Goal: Transaction & Acquisition: Book appointment/travel/reservation

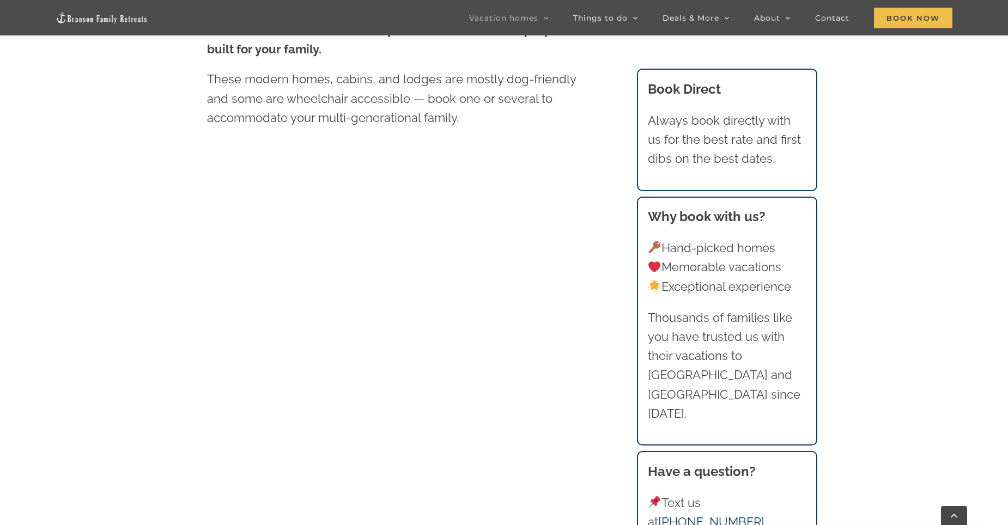
scroll to position [654, 0]
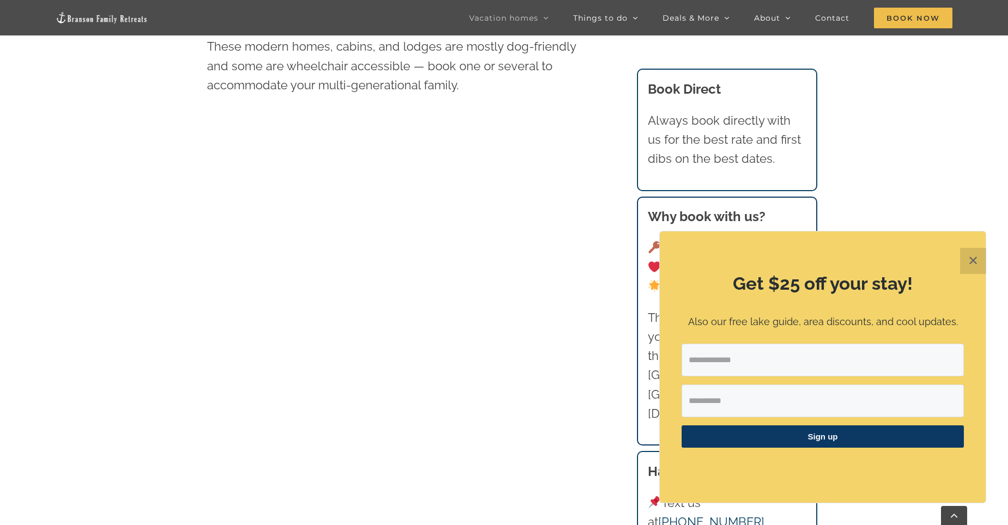
click at [981, 262] on button "✕" at bounding box center [973, 261] width 26 height 26
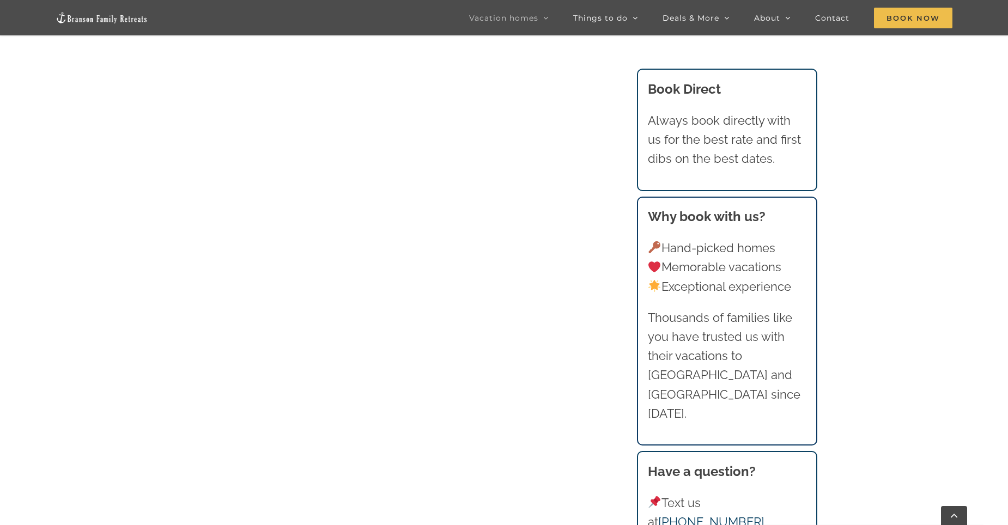
scroll to position [1090, 0]
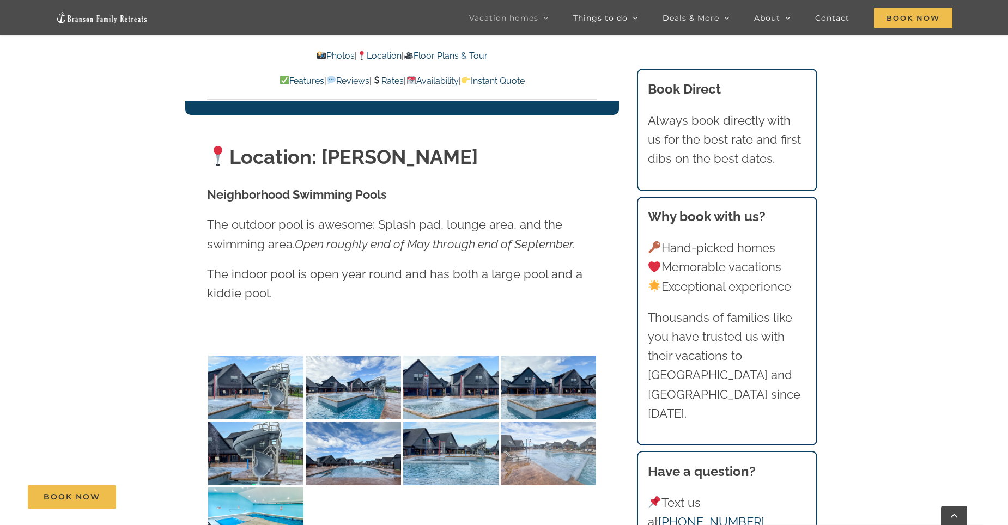
scroll to position [2397, 0]
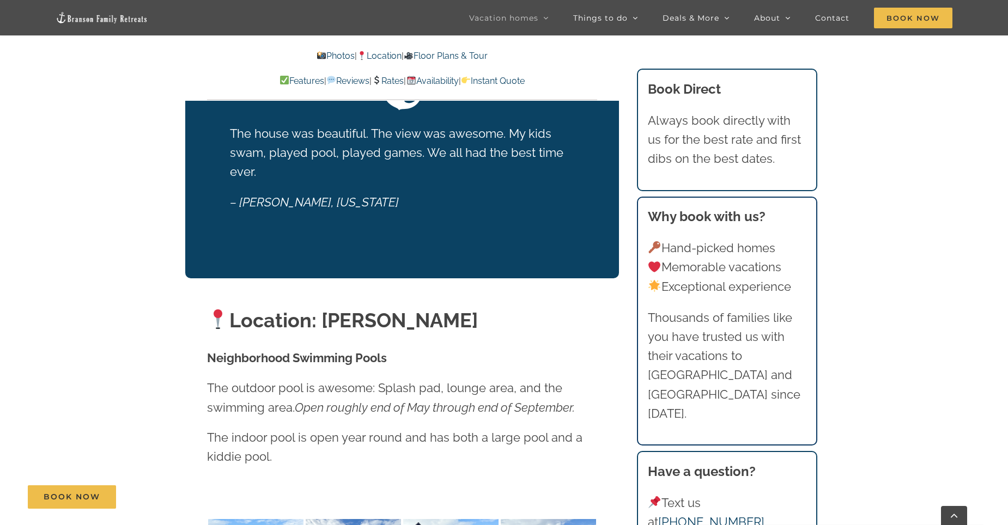
click at [387, 56] on link "Location" at bounding box center [379, 56] width 45 height 10
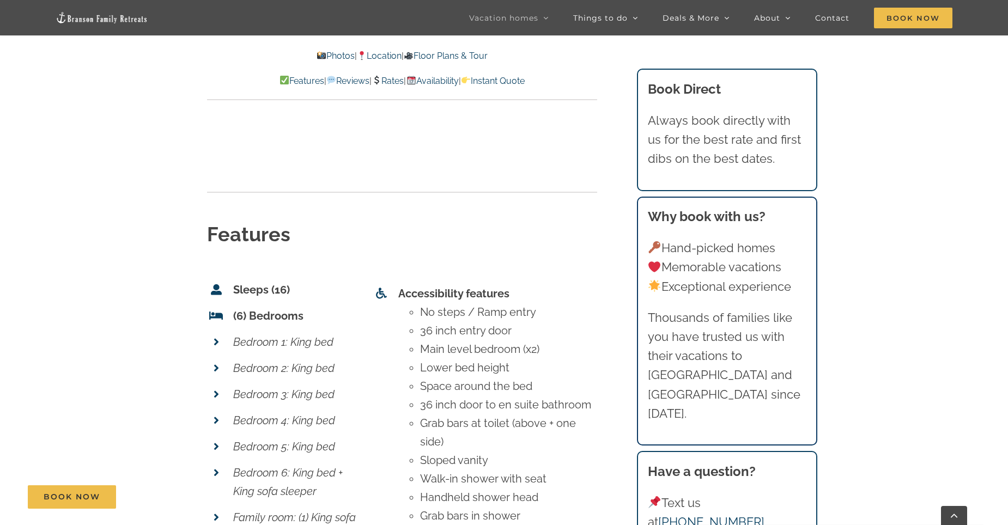
scroll to position [4054, 0]
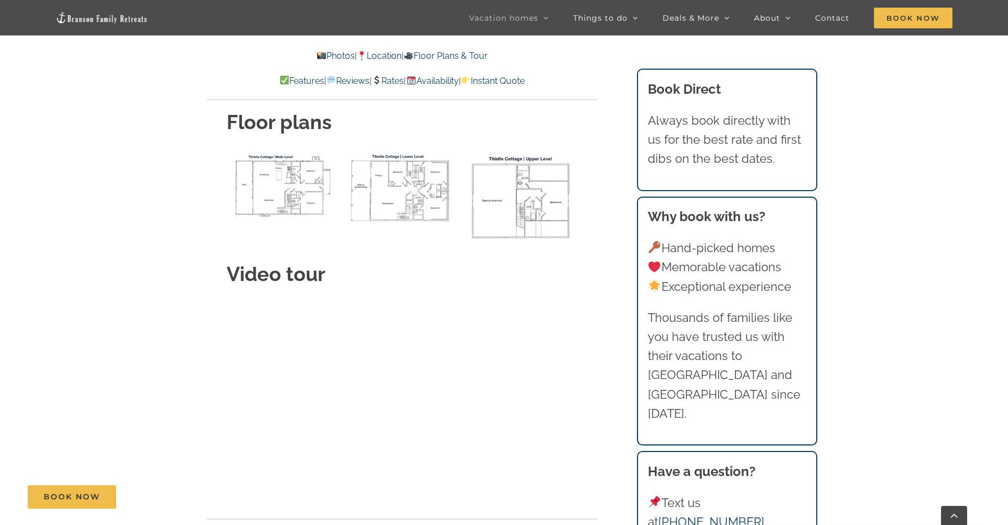
drag, startPoint x: 585, startPoint y: 395, endPoint x: 439, endPoint y: 214, distance: 232.8
click at [439, 260] on h2 "Video tour" at bounding box center [402, 273] width 351 height 27
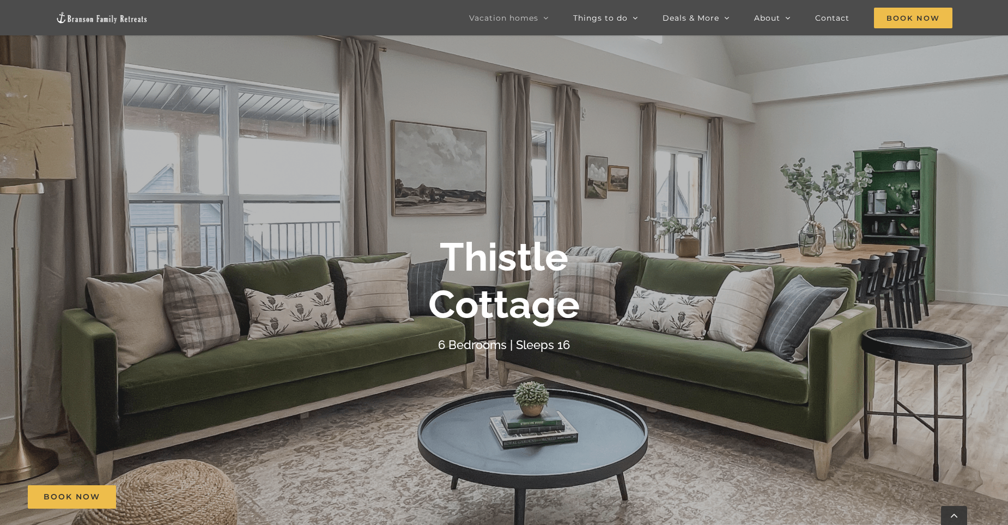
scroll to position [22, 0]
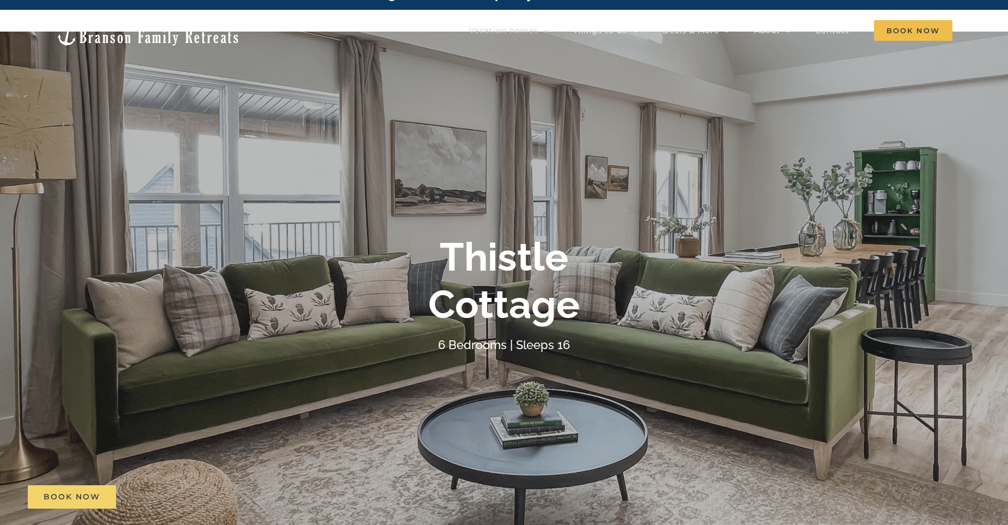
click at [95, 500] on span "Book Now" at bounding box center [72, 497] width 57 height 9
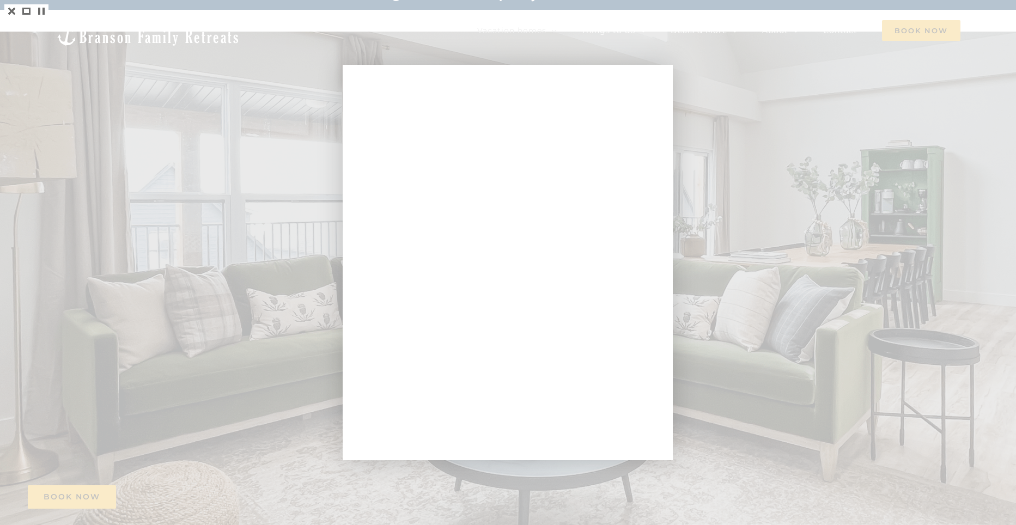
click at [23, 294] on div at bounding box center [508, 262] width 1016 height 525
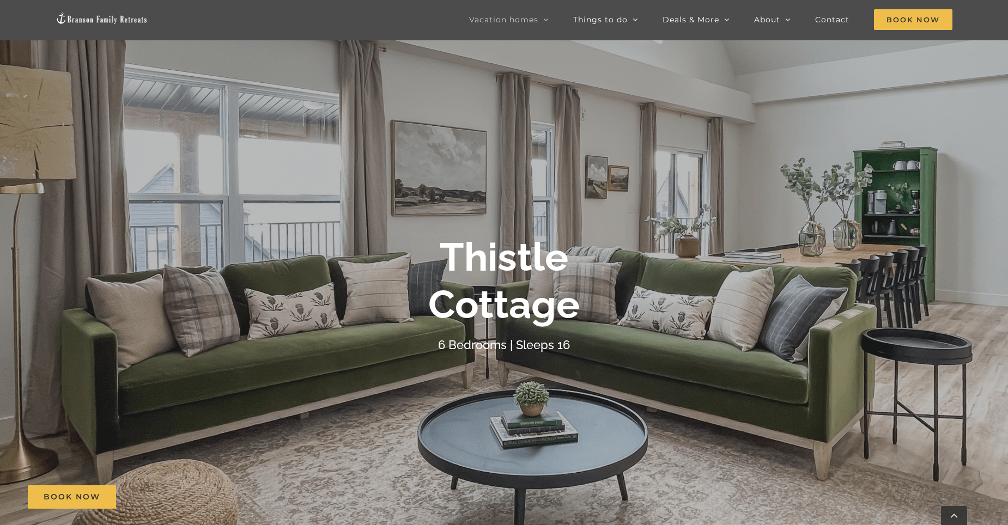
scroll to position [294, 0]
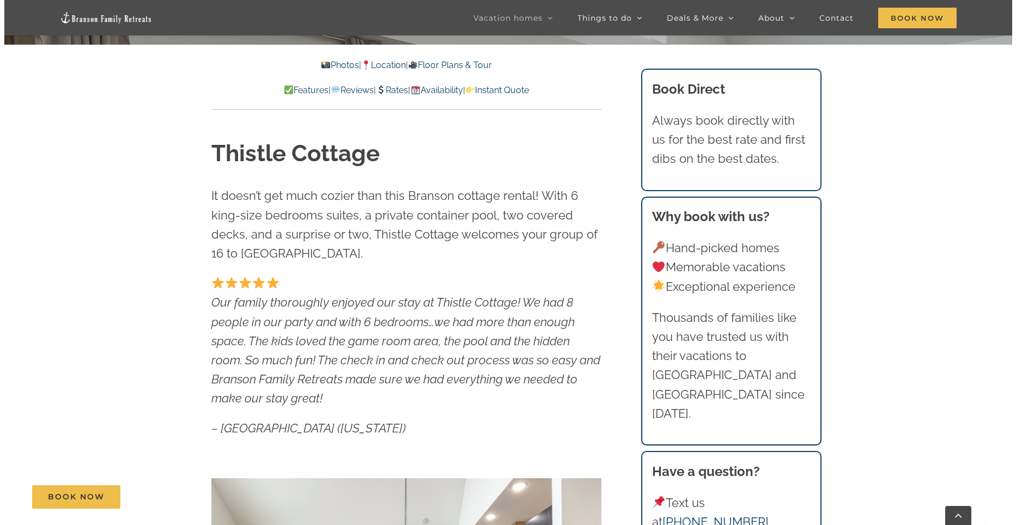
scroll to position [22, 0]
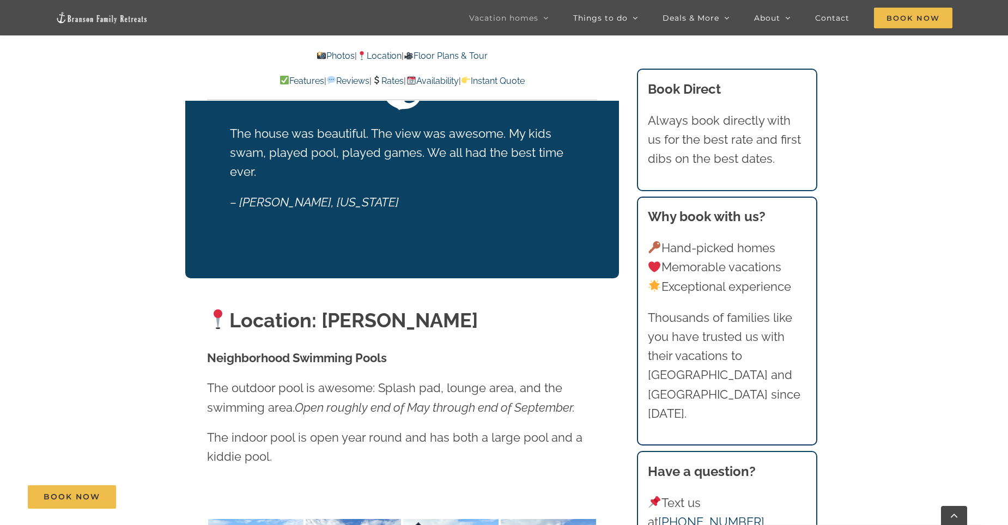
scroll to position [2615, 0]
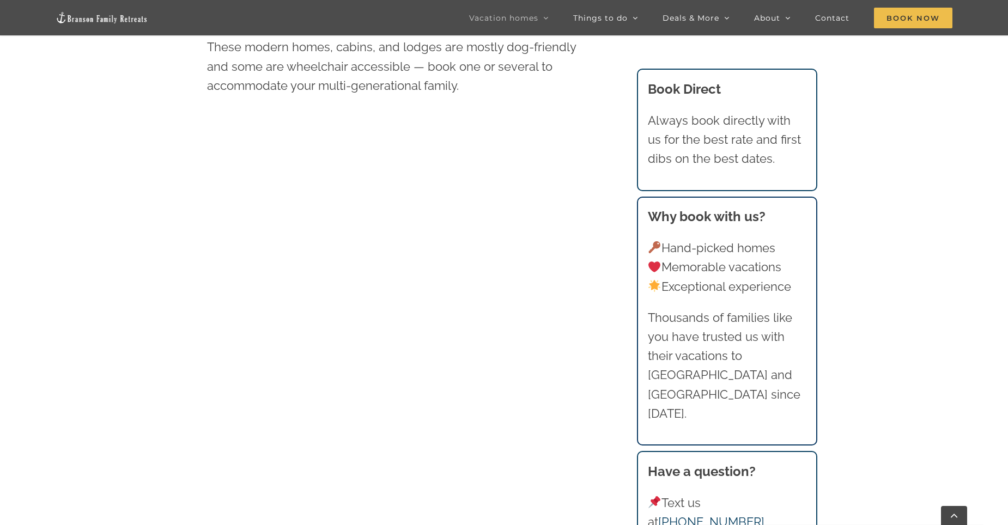
scroll to position [652, 0]
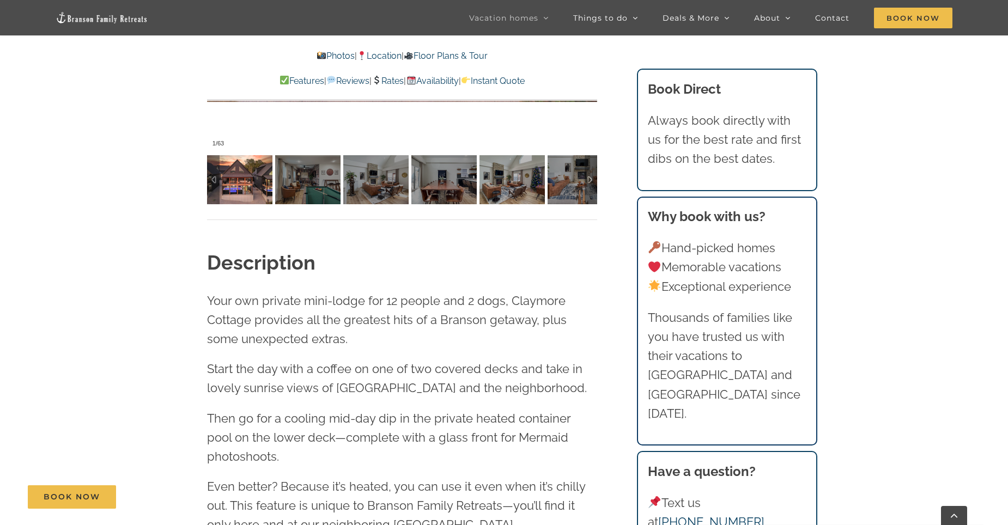
scroll to position [1090, 0]
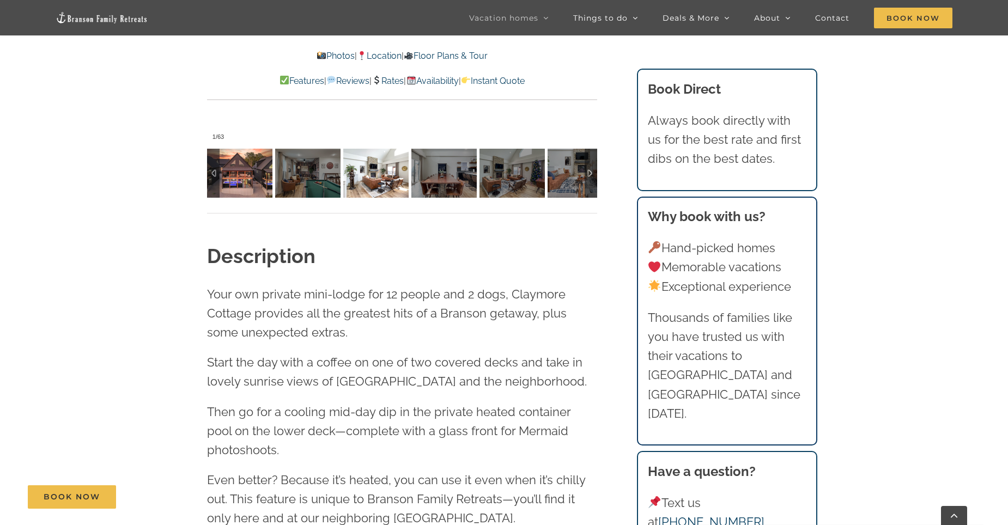
click at [393, 182] on img at bounding box center [375, 173] width 65 height 49
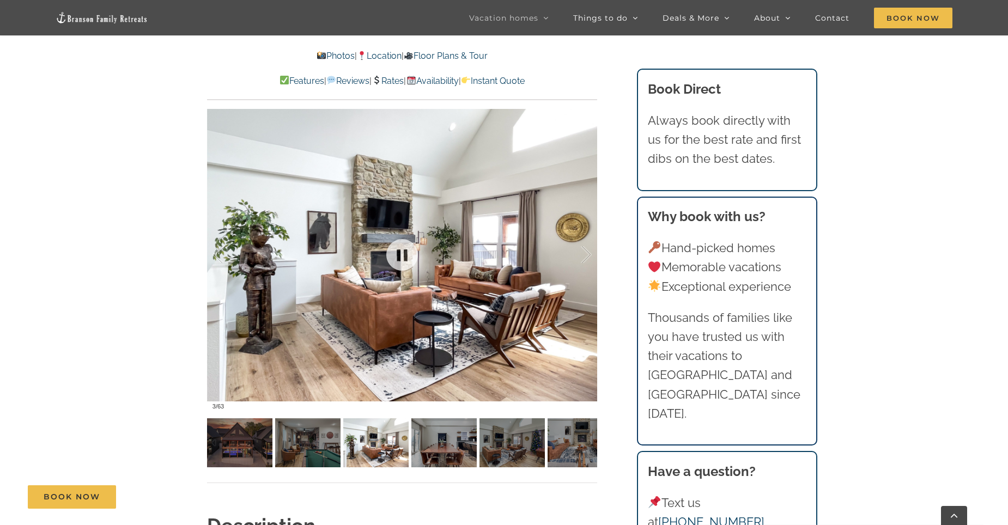
scroll to position [817, 0]
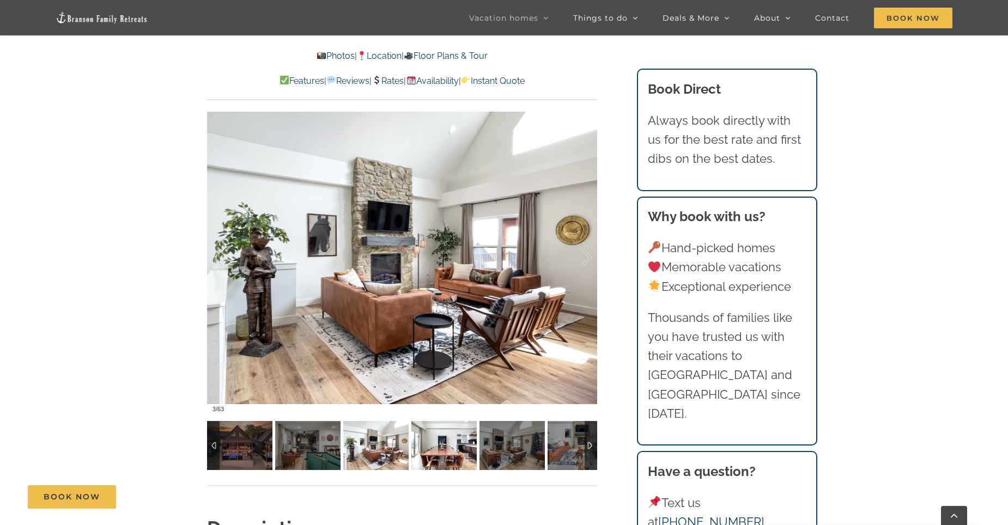
click at [447, 440] on img at bounding box center [443, 445] width 65 height 49
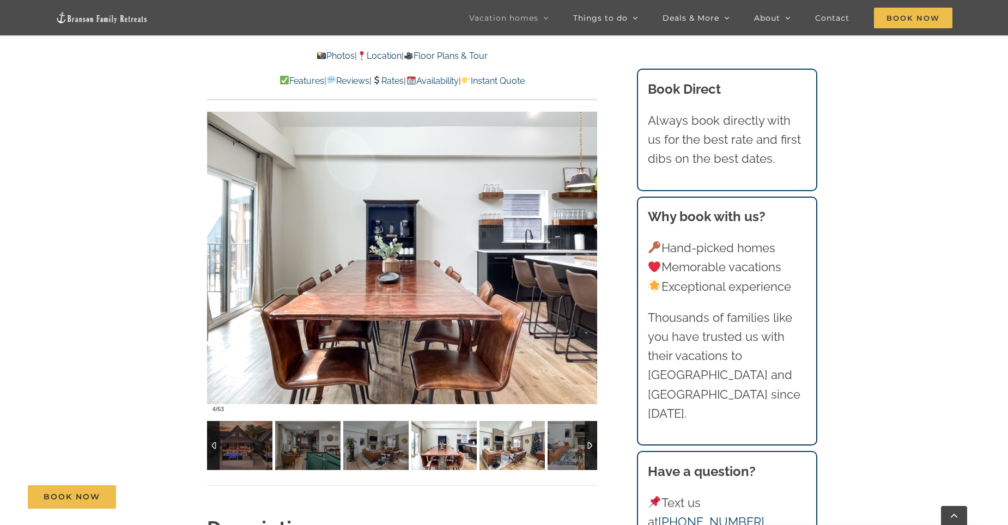
click at [505, 444] on img at bounding box center [511, 445] width 65 height 49
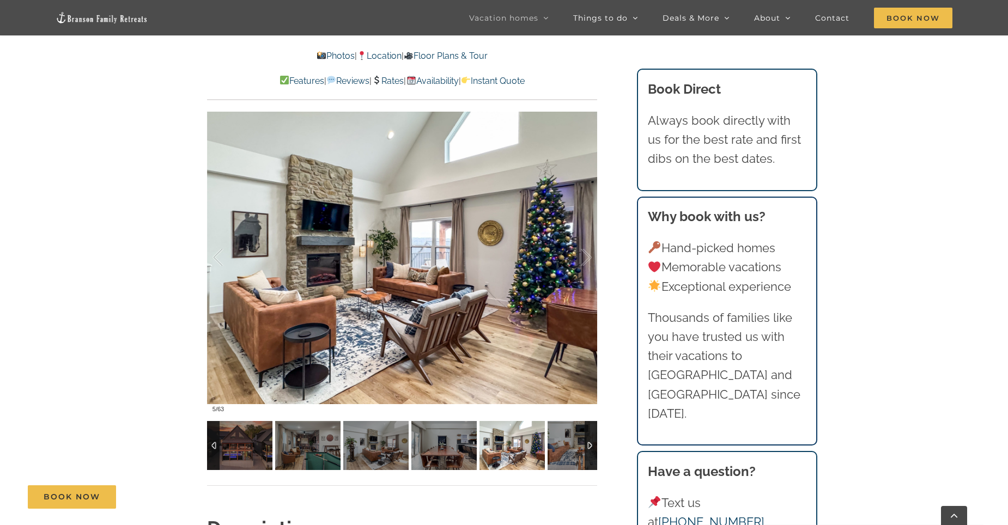
click at [511, 444] on img at bounding box center [511, 445] width 65 height 49
click at [585, 438] on div at bounding box center [591, 445] width 13 height 49
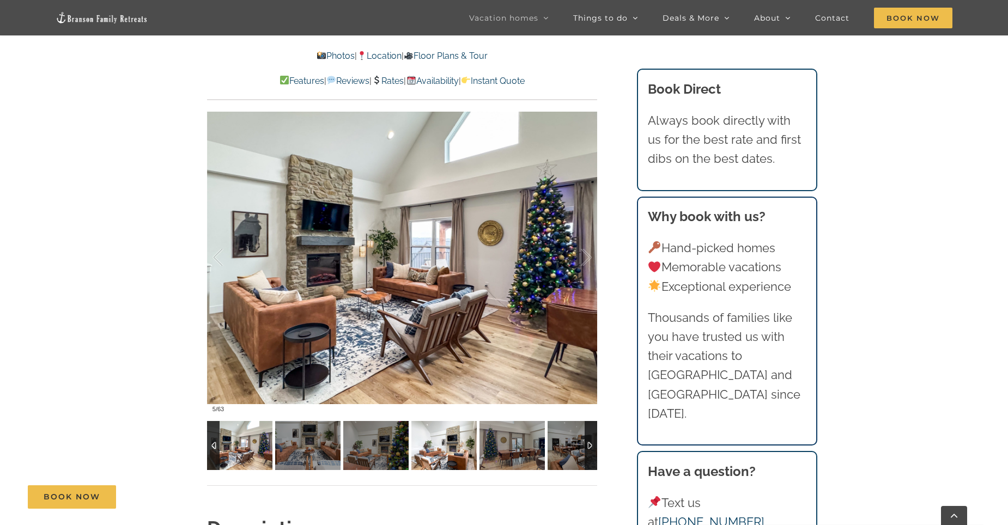
click at [450, 447] on img at bounding box center [443, 445] width 65 height 49
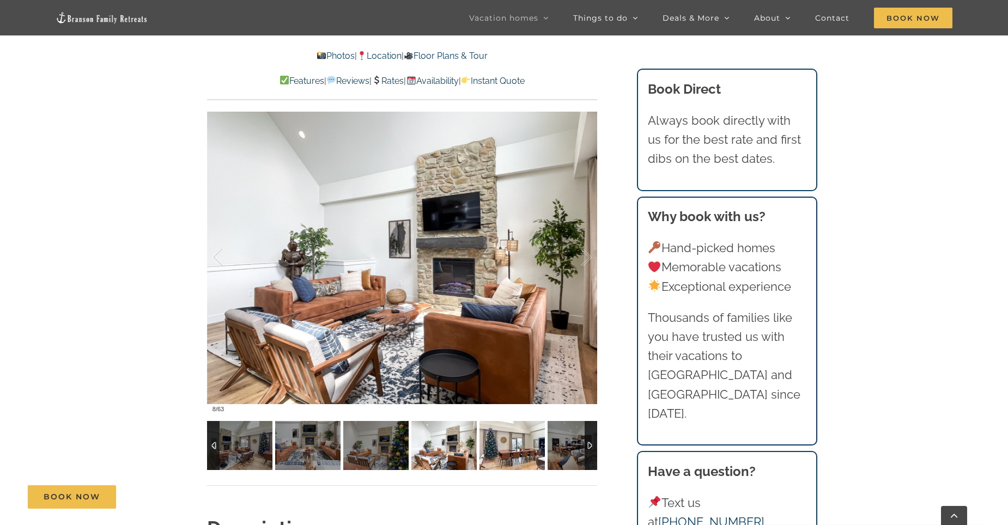
click at [497, 447] on img at bounding box center [511, 445] width 65 height 49
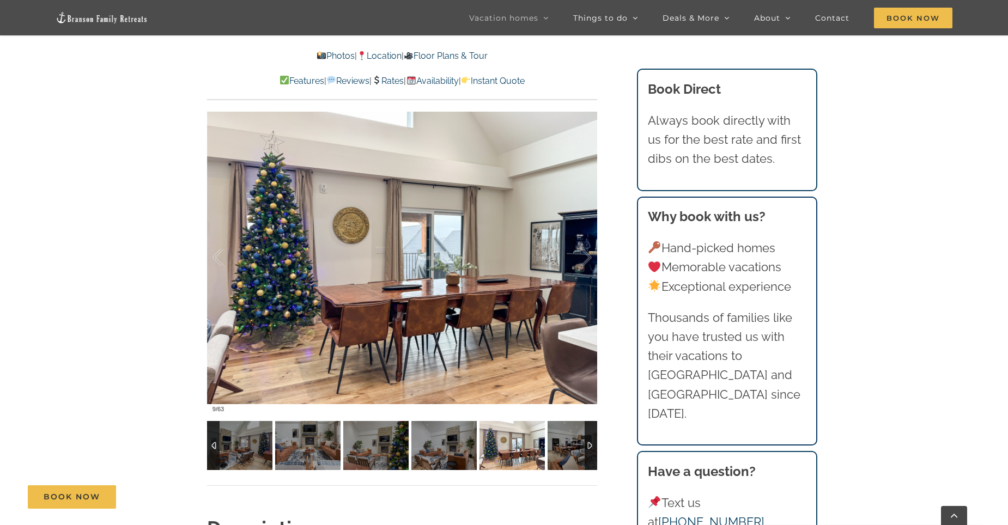
click at [543, 445] on img at bounding box center [511, 445] width 65 height 49
click at [549, 445] on img at bounding box center [580, 445] width 65 height 49
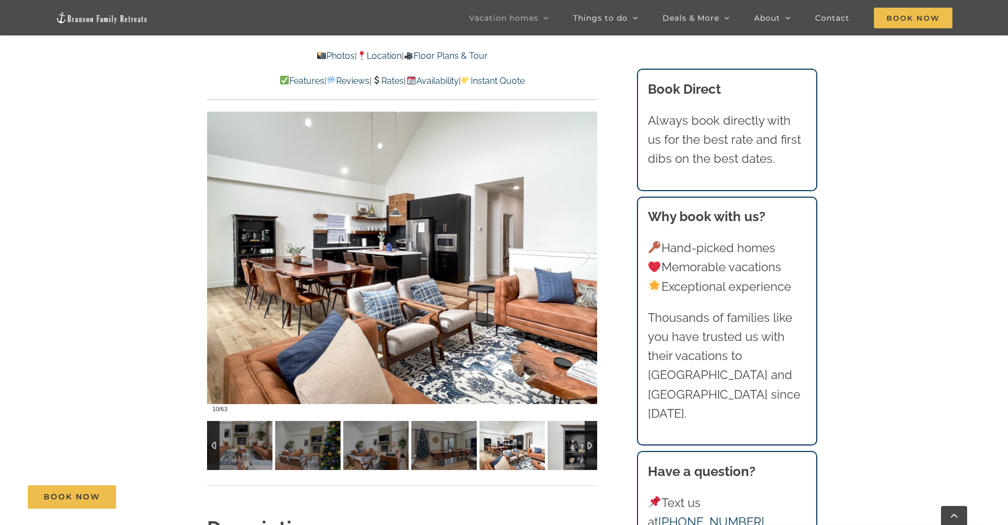
click at [587, 445] on div at bounding box center [591, 445] width 13 height 49
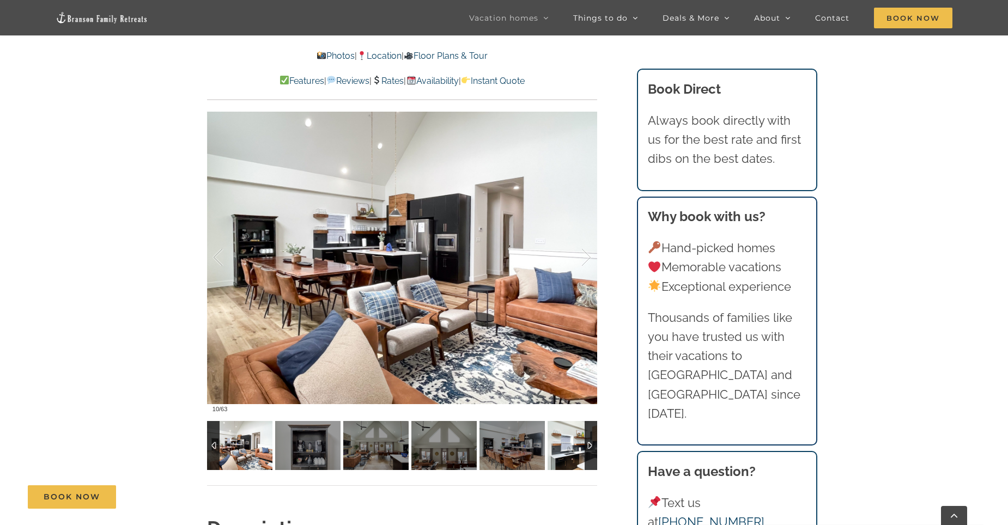
click at [550, 440] on img at bounding box center [580, 445] width 65 height 49
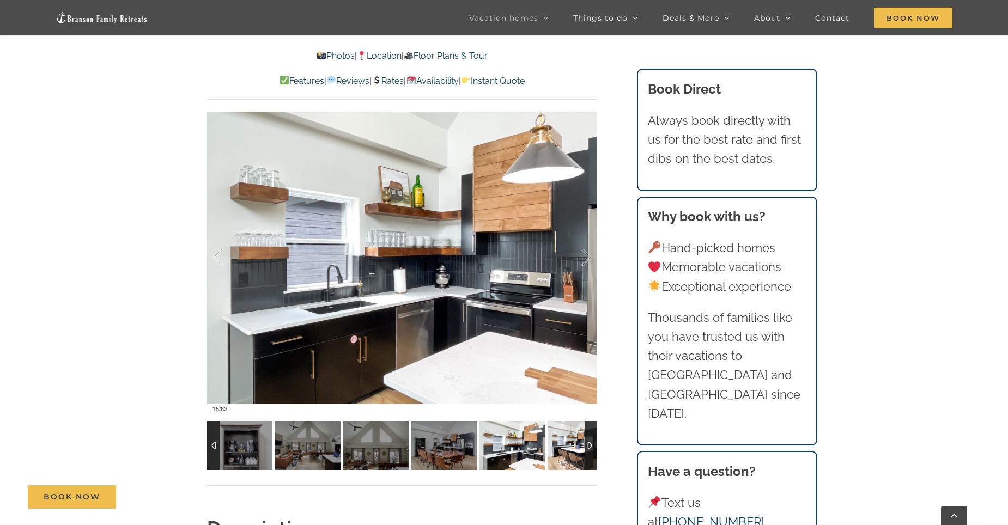
click at [561, 442] on img at bounding box center [580, 445] width 65 height 49
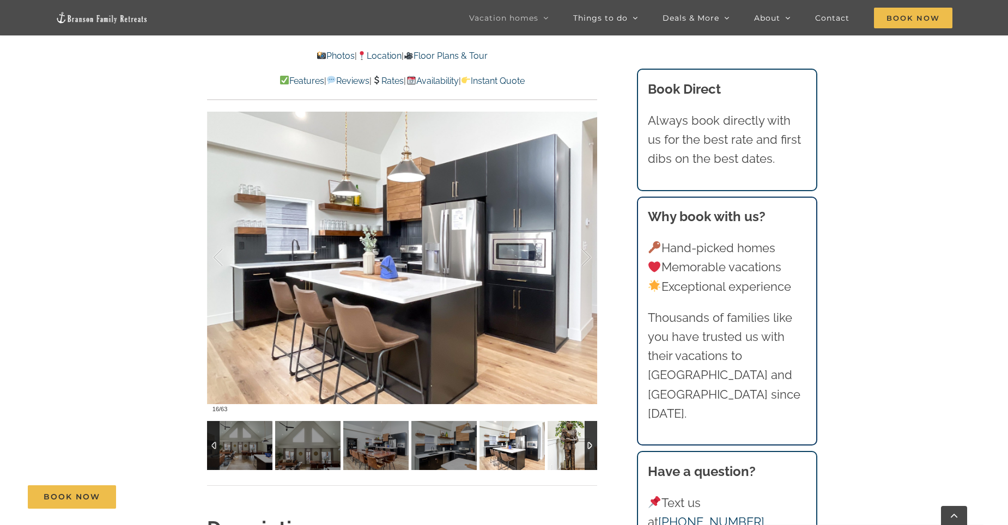
click at [561, 442] on img at bounding box center [580, 445] width 65 height 49
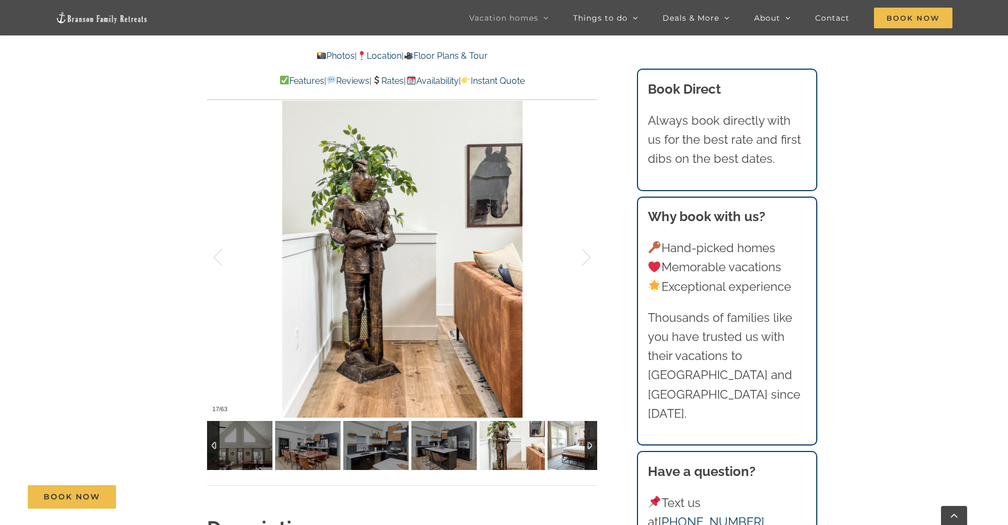
click at [561, 442] on img at bounding box center [580, 445] width 65 height 49
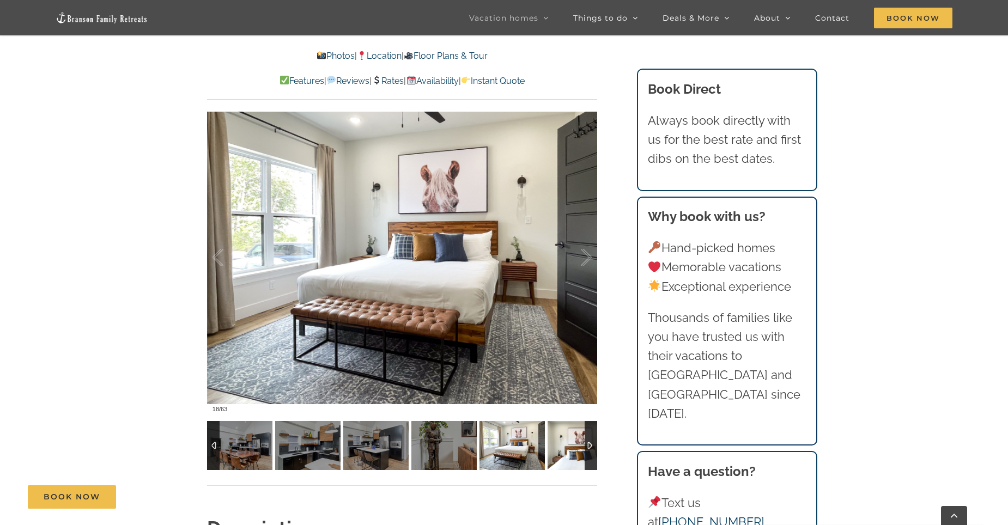
click at [561, 442] on img at bounding box center [580, 445] width 65 height 49
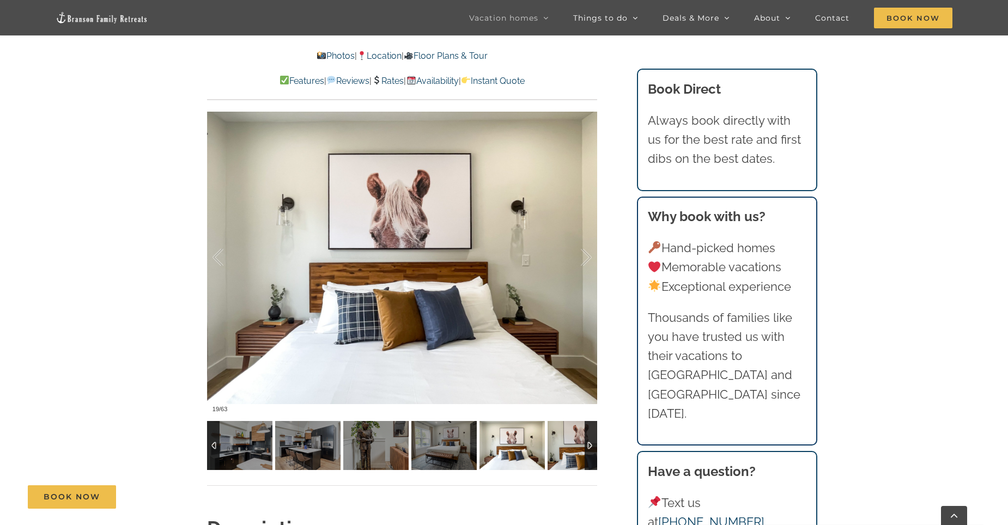
click at [561, 442] on img at bounding box center [580, 445] width 65 height 49
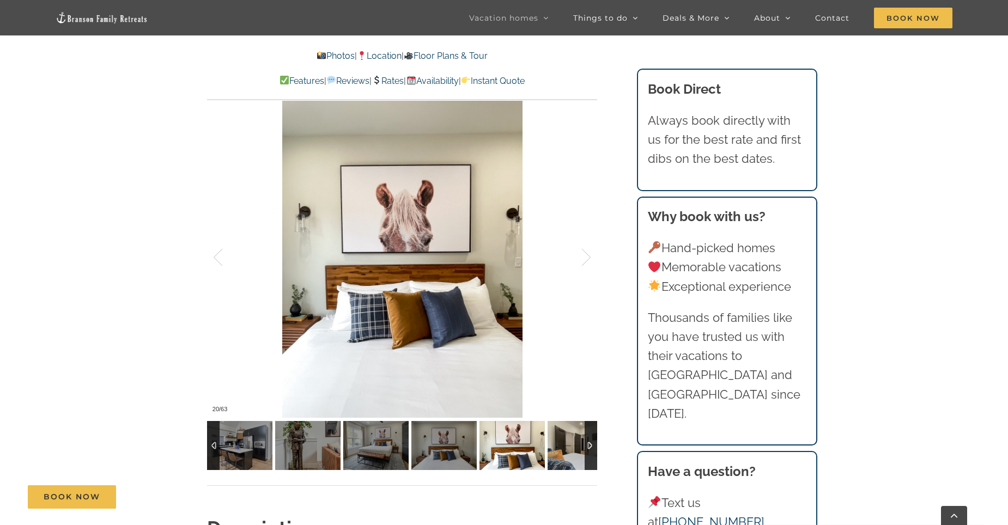
click at [561, 442] on img at bounding box center [580, 445] width 65 height 49
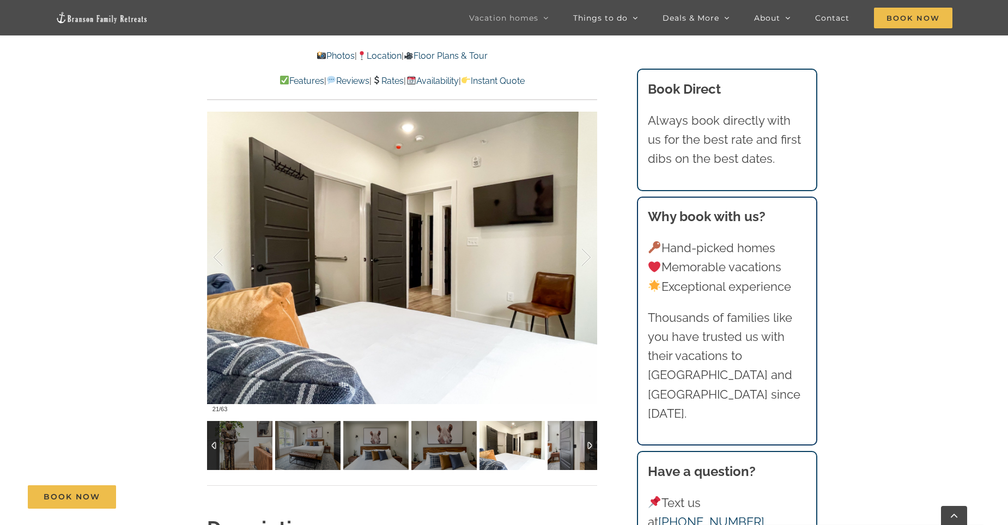
click at [561, 442] on img at bounding box center [580, 445] width 65 height 49
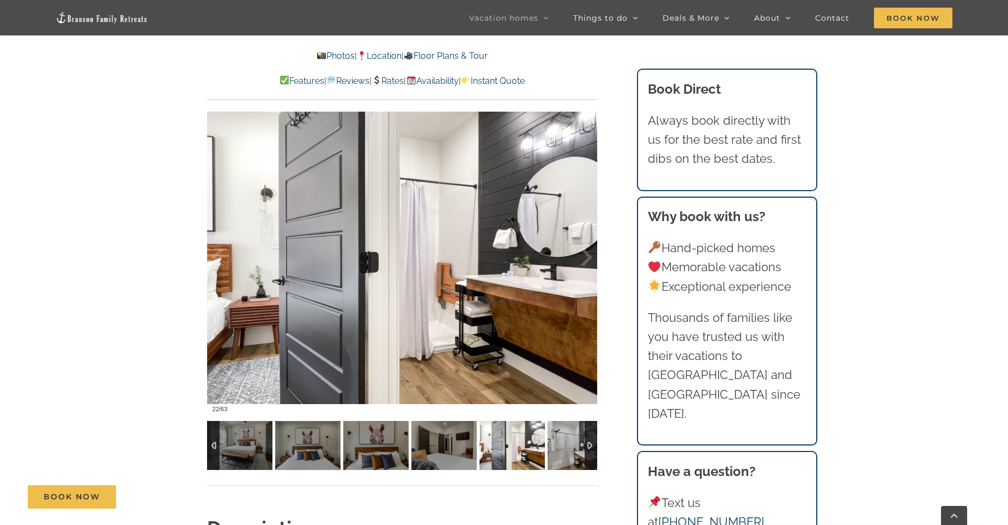
click at [561, 442] on img at bounding box center [580, 445] width 65 height 49
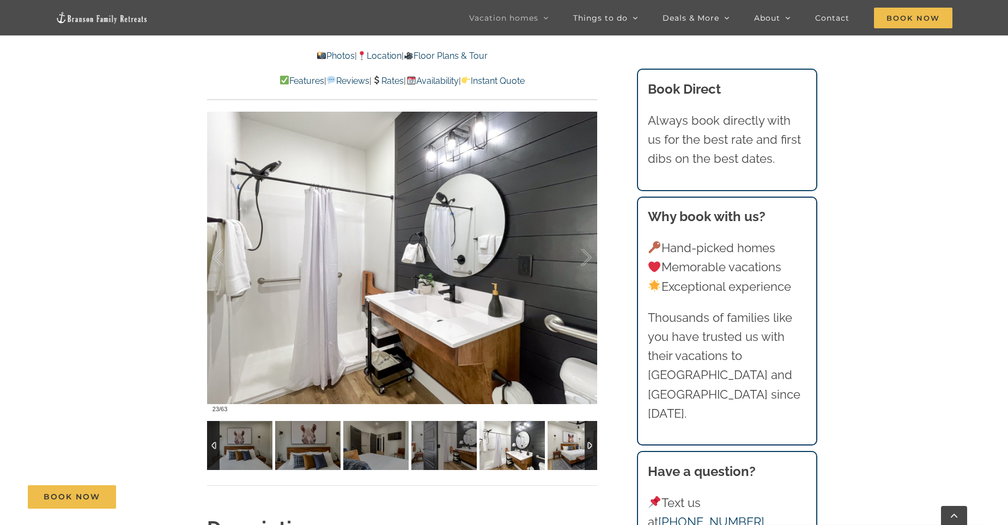
click at [561, 442] on img at bounding box center [580, 445] width 65 height 49
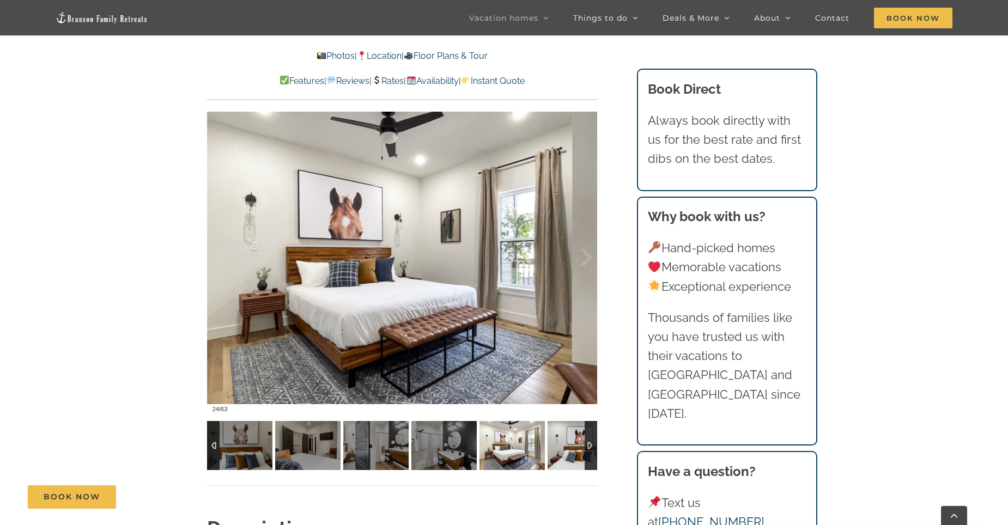
click at [561, 442] on img at bounding box center [580, 445] width 65 height 49
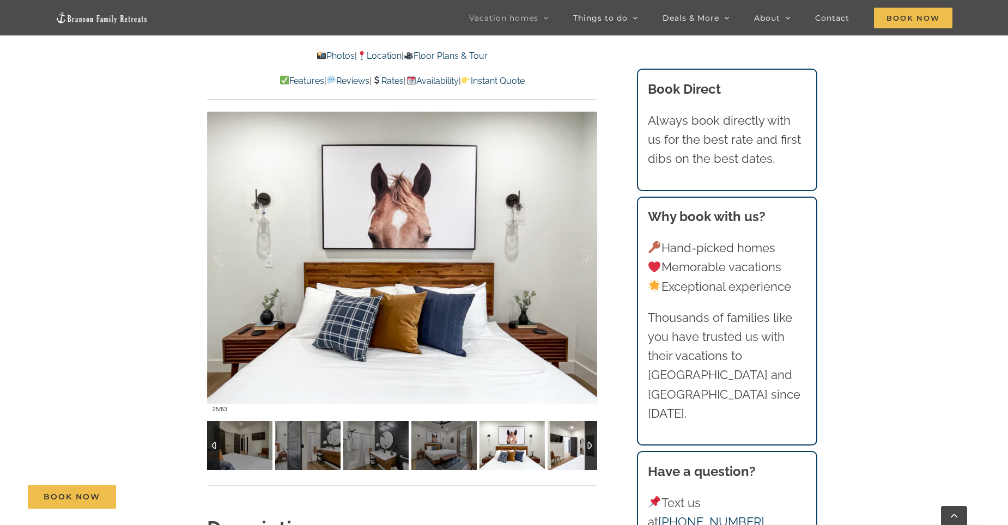
click at [561, 442] on img at bounding box center [580, 445] width 65 height 49
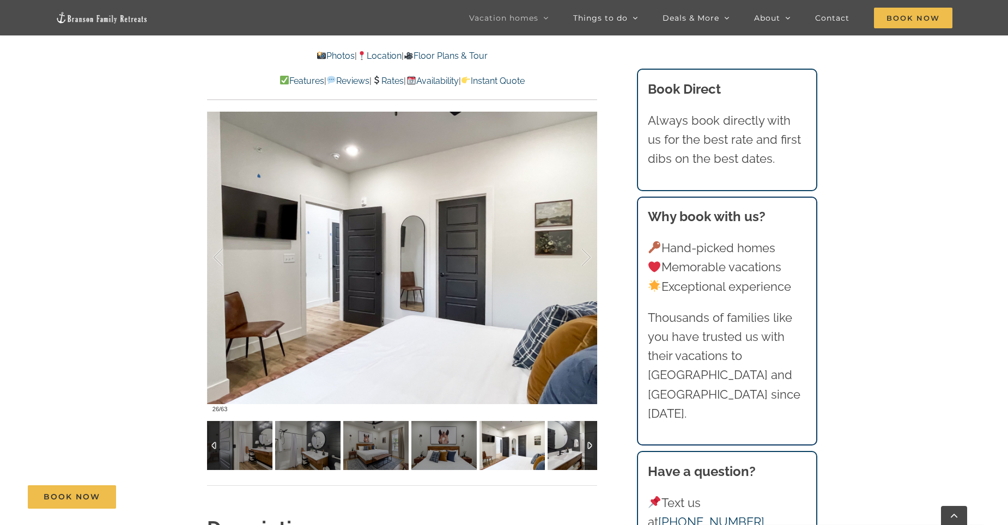
click at [561, 442] on img at bounding box center [580, 445] width 65 height 49
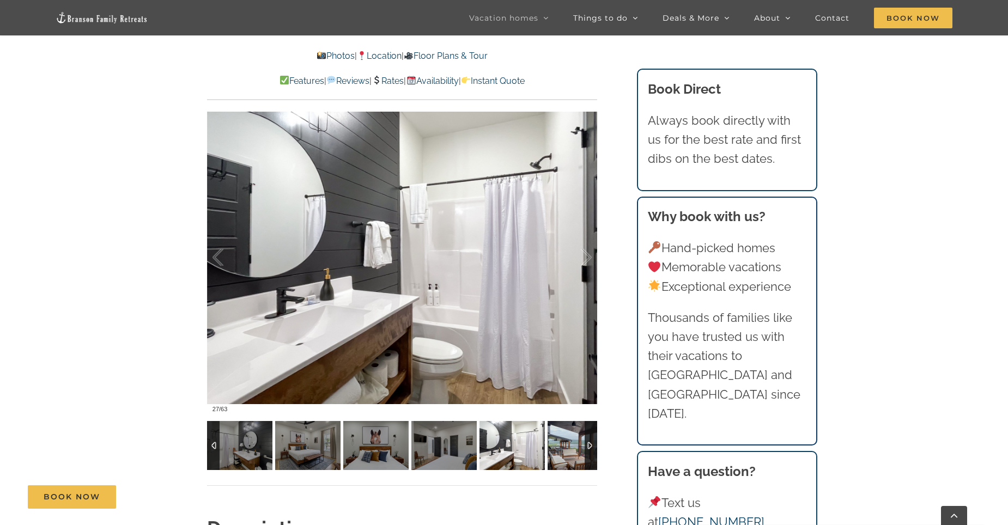
click at [561, 442] on img at bounding box center [580, 445] width 65 height 49
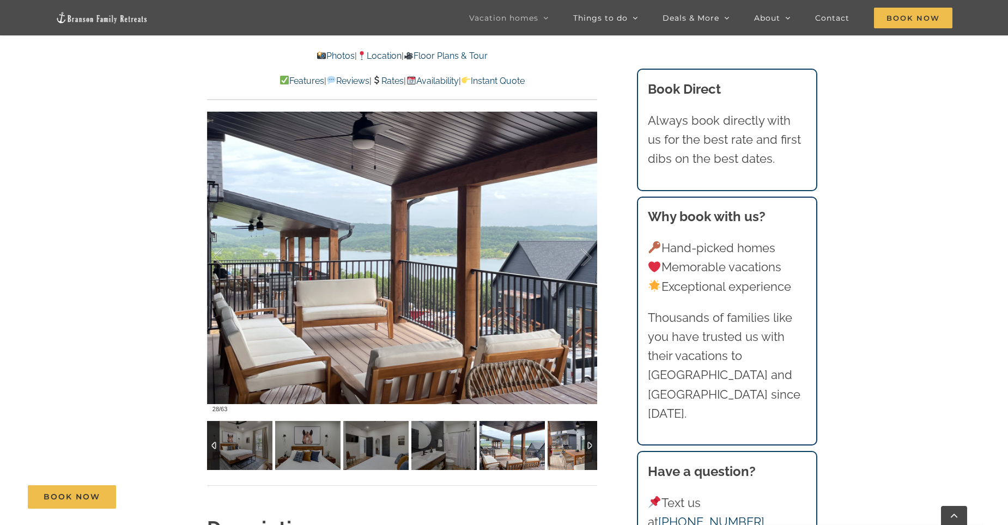
click at [561, 442] on img at bounding box center [580, 445] width 65 height 49
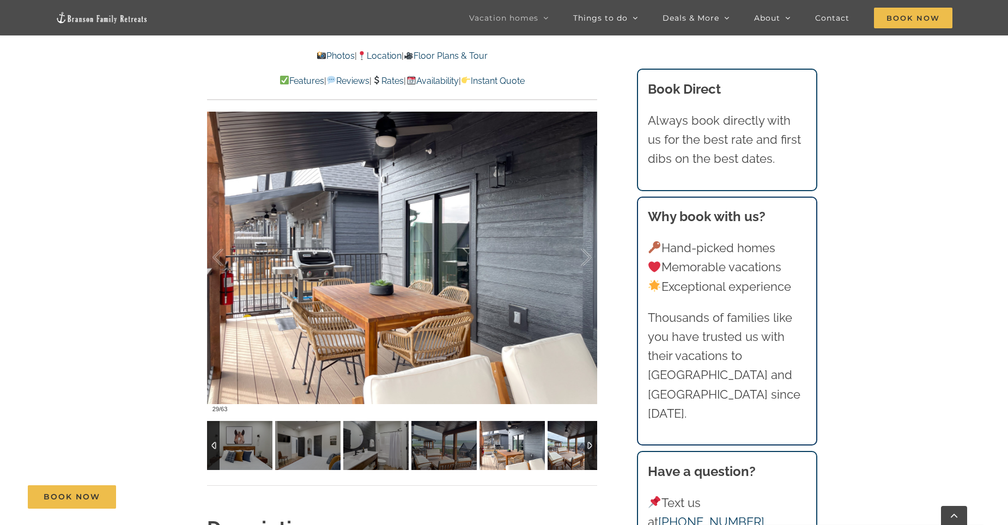
click at [561, 442] on img at bounding box center [580, 445] width 65 height 49
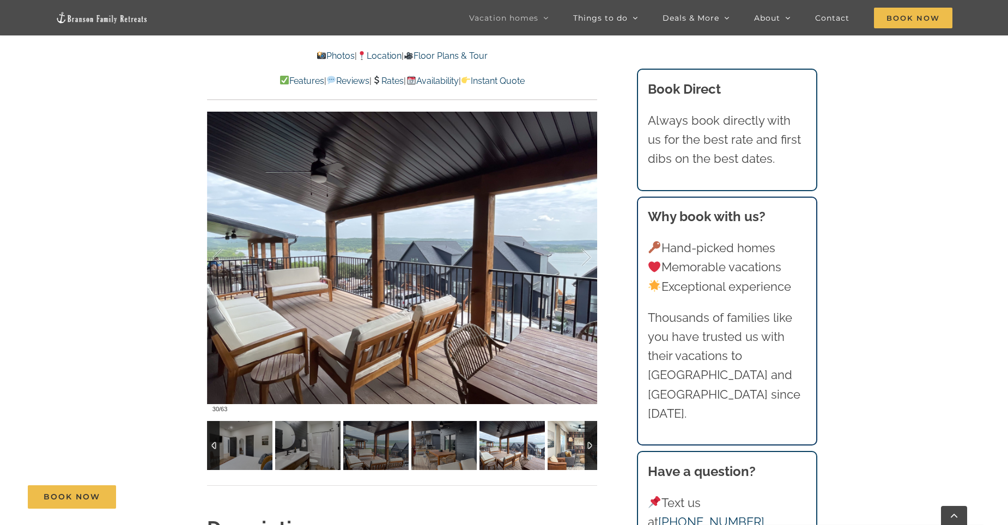
click at [561, 442] on img at bounding box center [580, 445] width 65 height 49
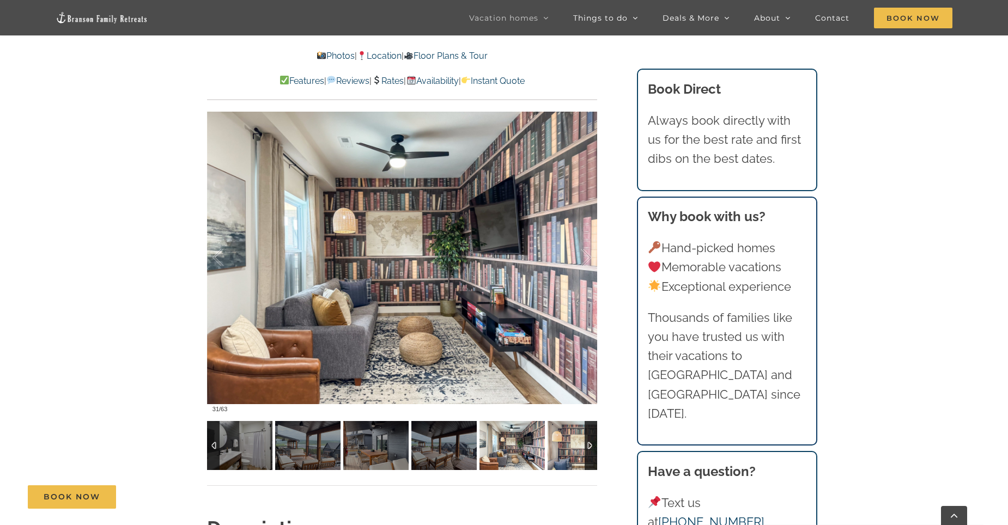
click at [561, 442] on img at bounding box center [580, 445] width 65 height 49
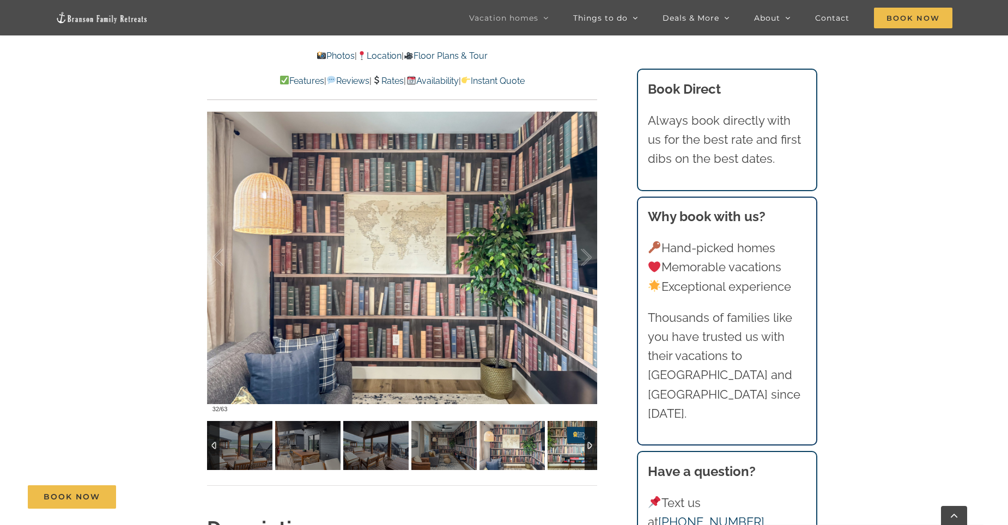
click at [561, 442] on img at bounding box center [580, 445] width 65 height 49
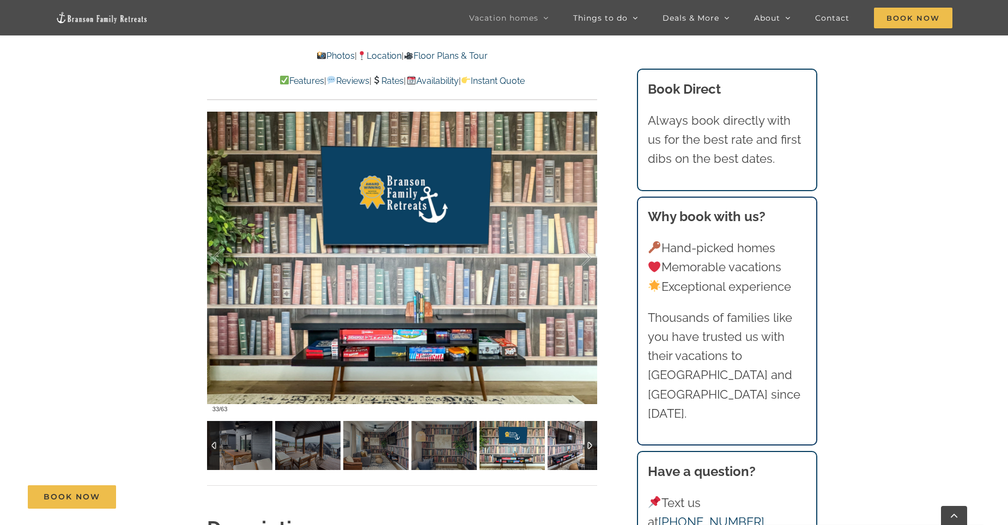
click at [561, 442] on img at bounding box center [580, 445] width 65 height 49
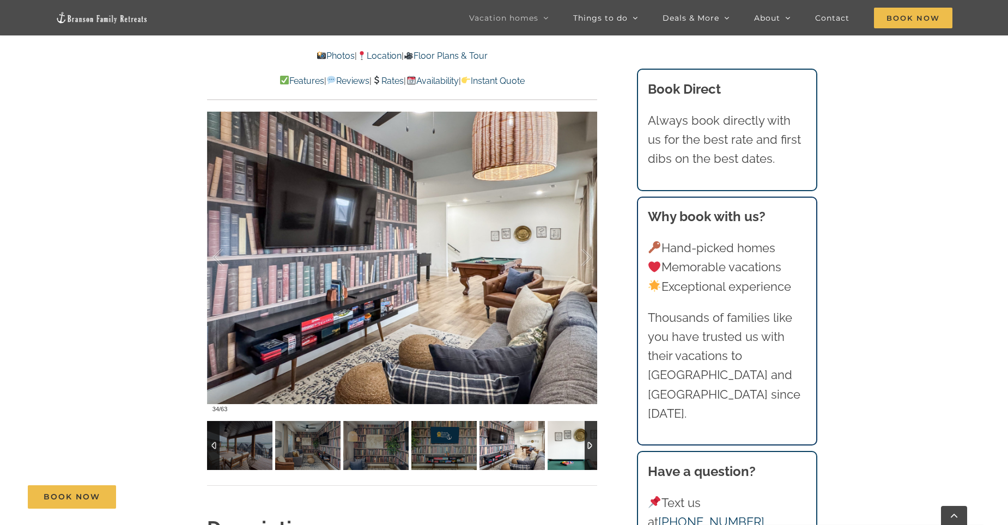
click at [561, 442] on img at bounding box center [580, 445] width 65 height 49
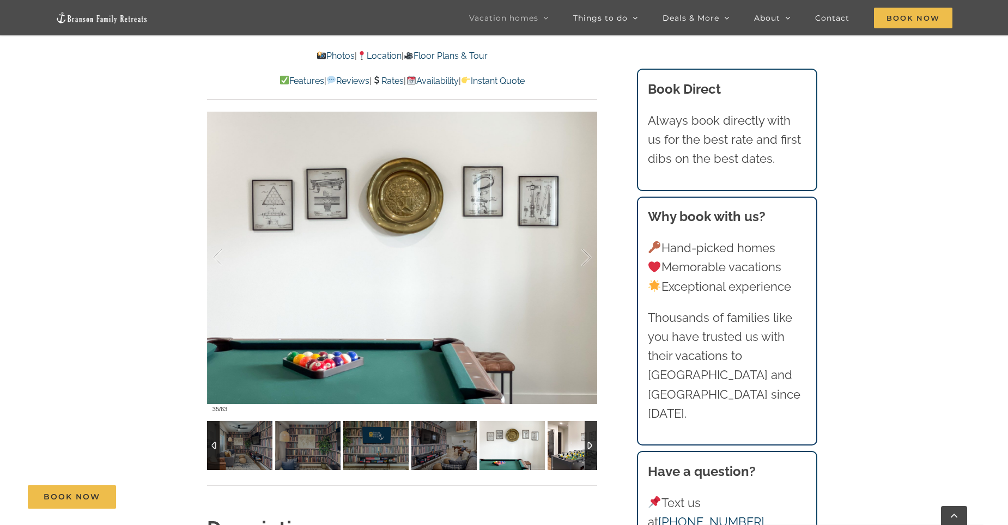
click at [561, 442] on img at bounding box center [580, 445] width 65 height 49
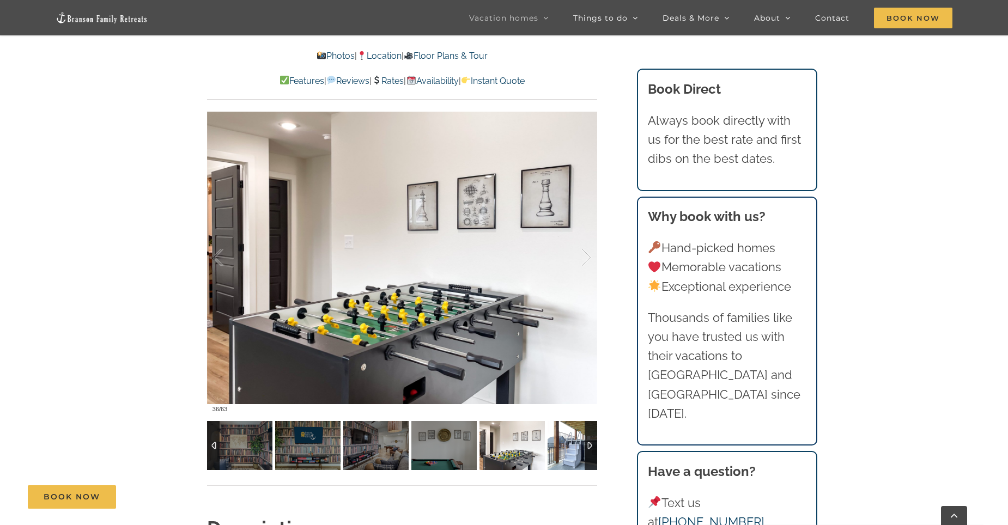
click at [560, 443] on img at bounding box center [580, 445] width 65 height 49
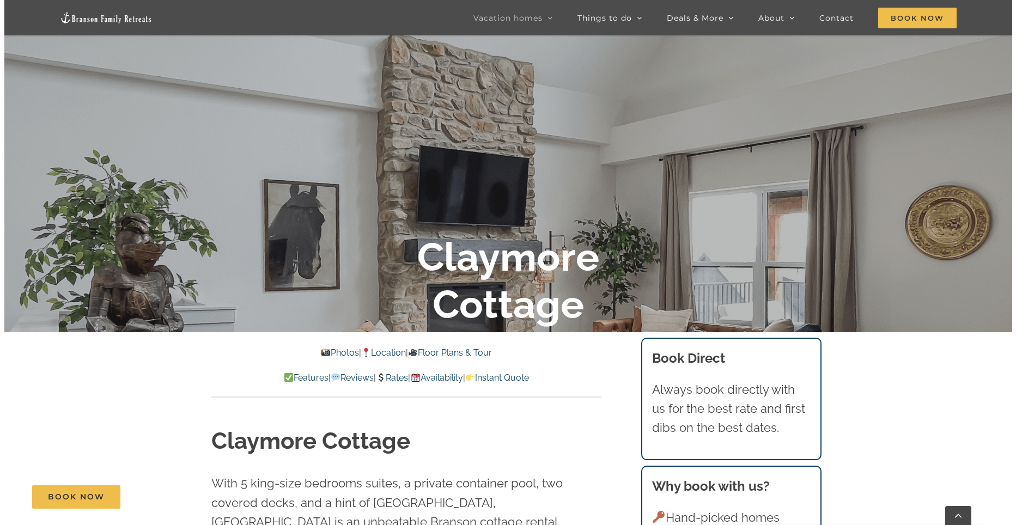
scroll to position [109, 0]
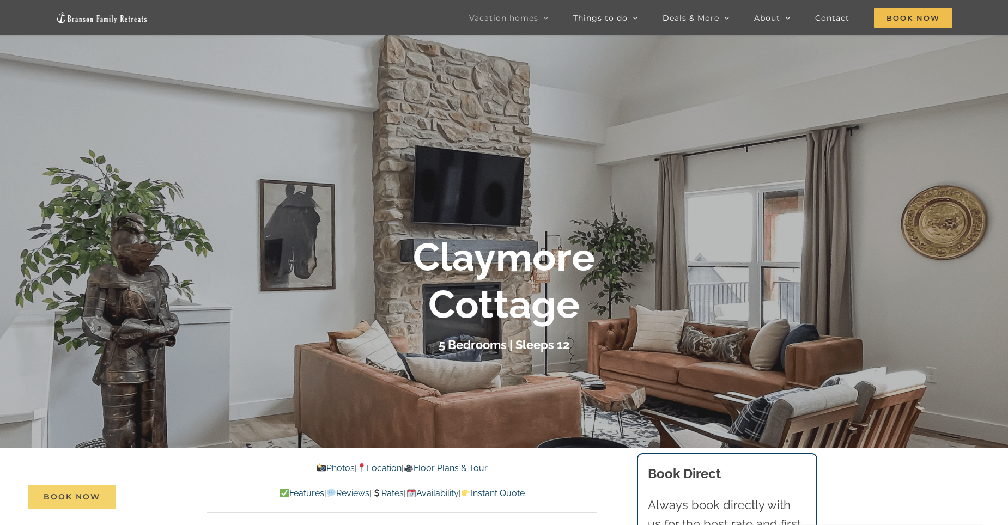
click at [71, 500] on span "Book Now" at bounding box center [72, 497] width 57 height 9
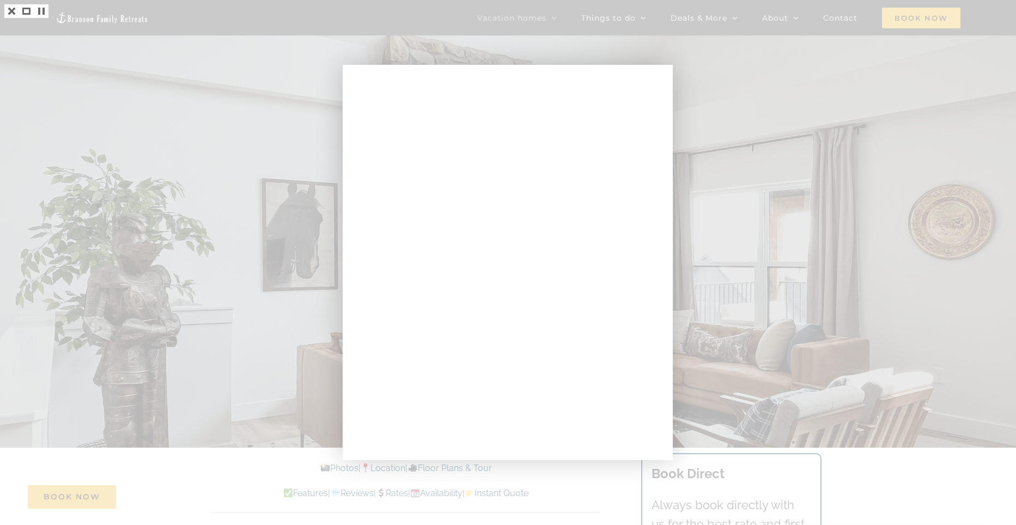
click at [731, 74] on div at bounding box center [508, 262] width 1016 height 525
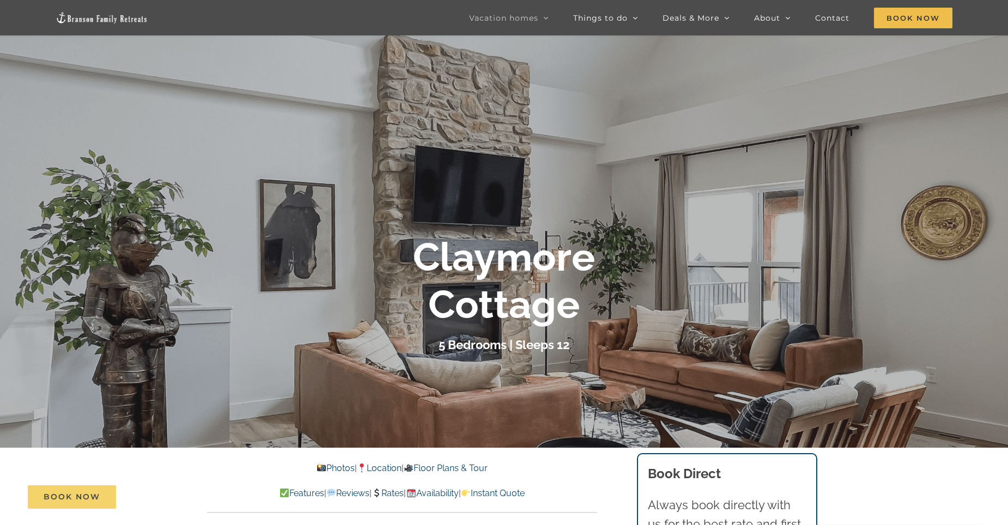
click at [54, 500] on span "Book Now" at bounding box center [72, 497] width 57 height 9
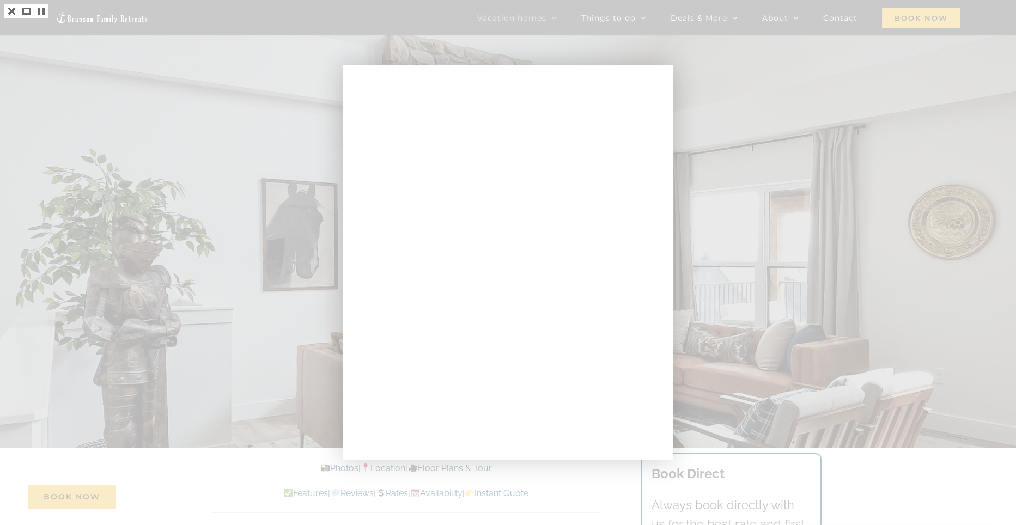
click at [764, 93] on div at bounding box center [508, 262] width 1016 height 525
